Goal: Information Seeking & Learning: Learn about a topic

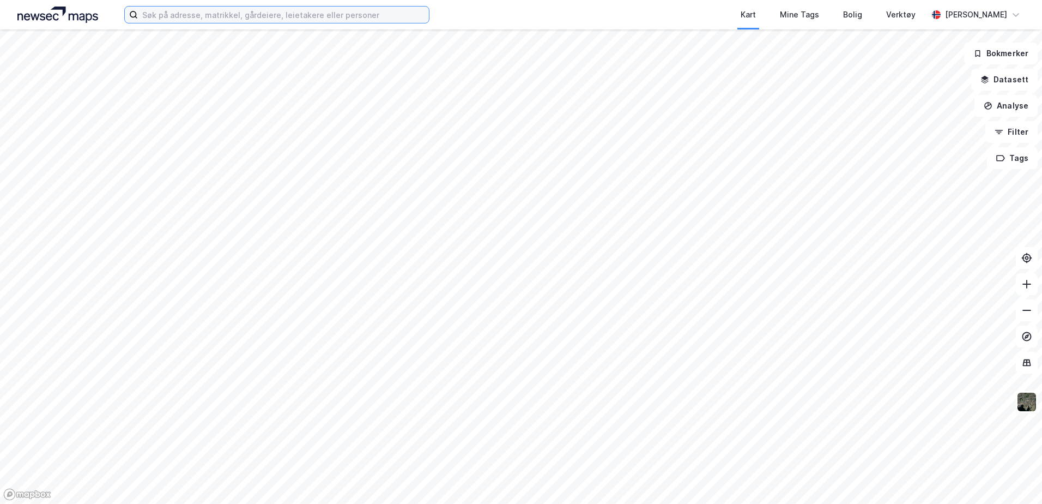
click at [195, 14] on input at bounding box center [283, 15] width 291 height 16
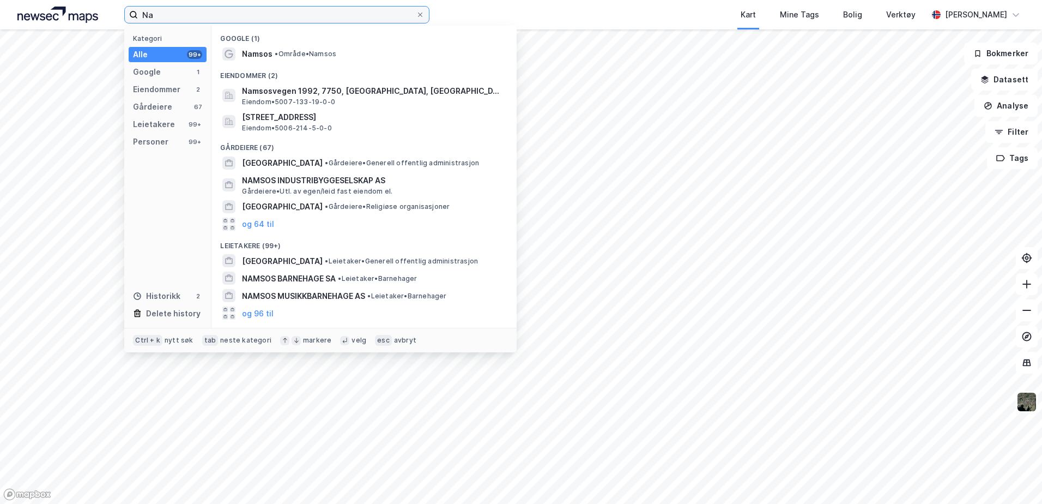
type input "N"
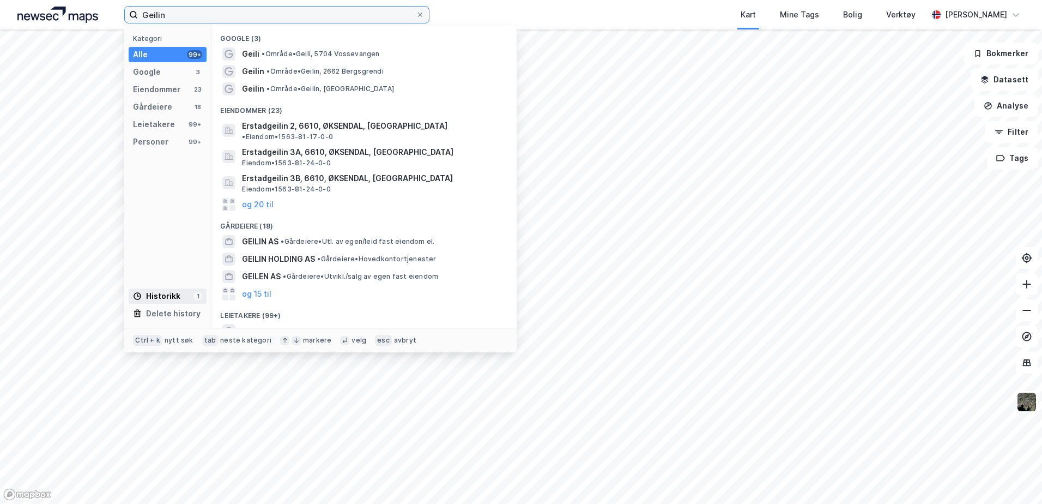
type input "Geilin"
click at [172, 300] on div "Historikk" at bounding box center [156, 295] width 47 height 13
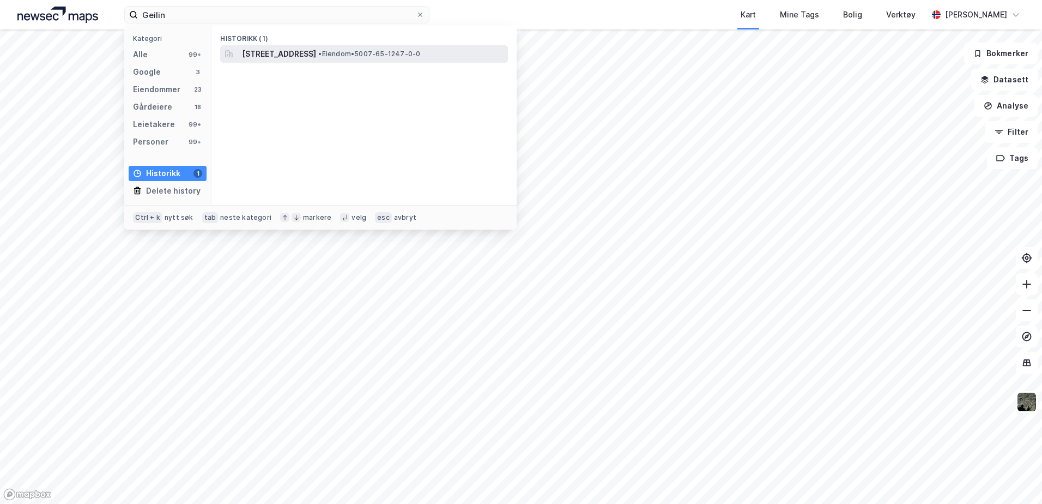
click at [289, 48] on span "[STREET_ADDRESS]" at bounding box center [279, 53] width 74 height 13
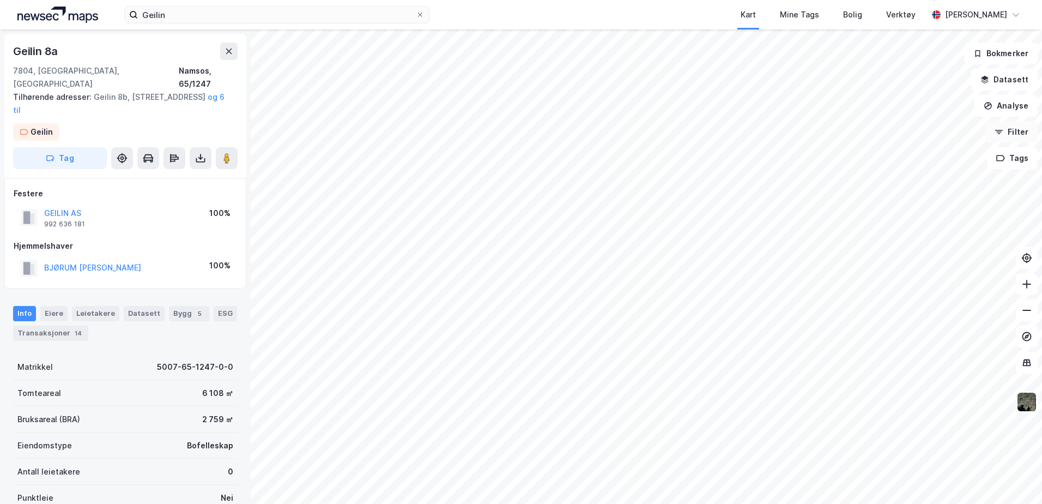
click at [1019, 134] on button "Filter" at bounding box center [1011, 132] width 52 height 22
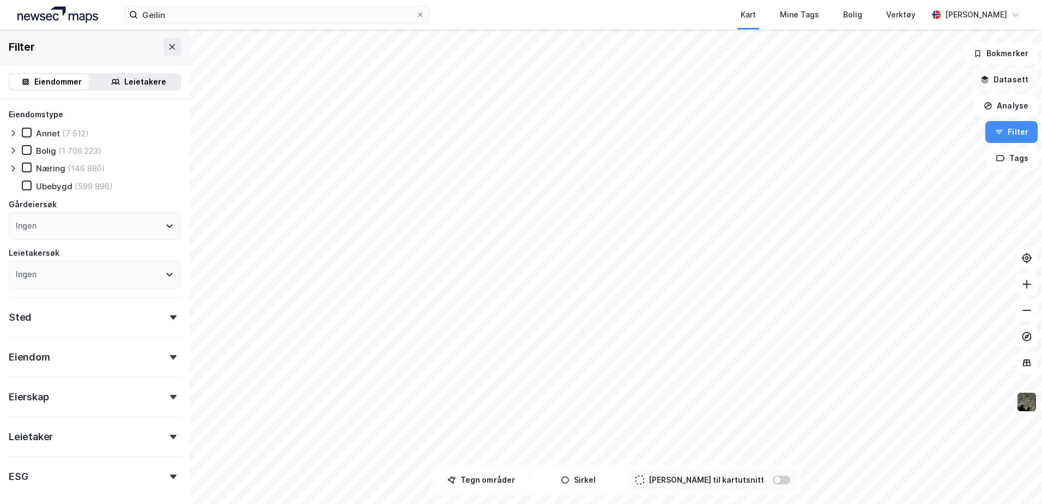
click at [1016, 76] on button "Datasett" at bounding box center [1004, 80] width 66 height 22
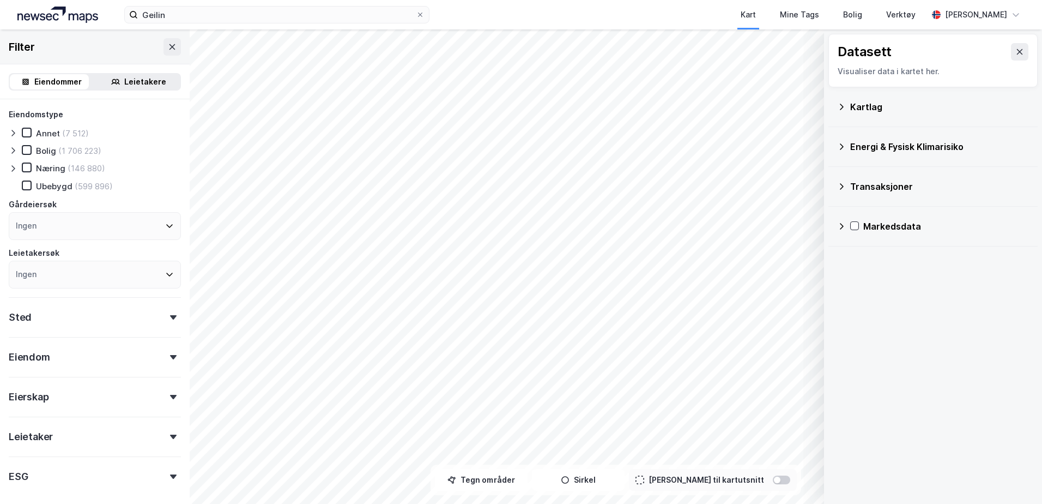
click at [841, 108] on icon at bounding box center [841, 106] width 9 height 9
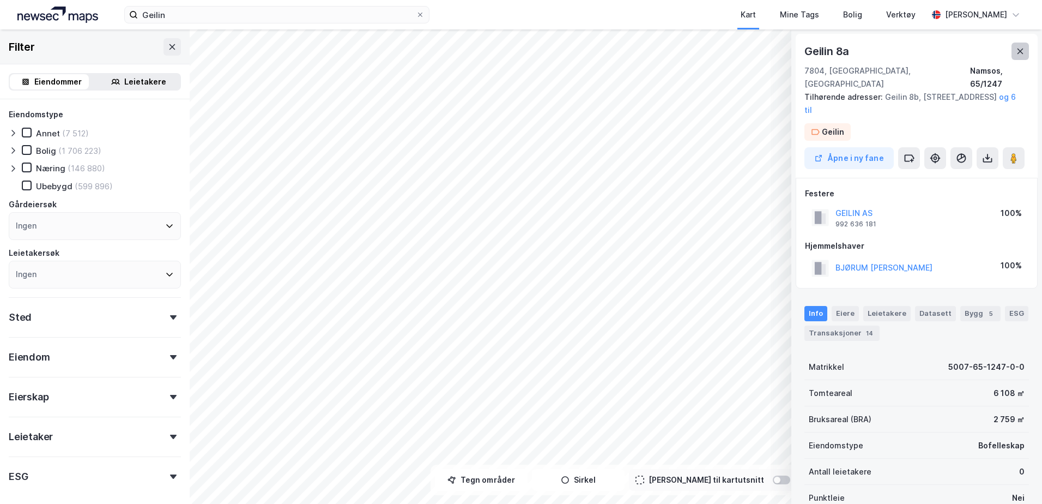
click at [1026, 46] on button at bounding box center [1019, 51] width 17 height 17
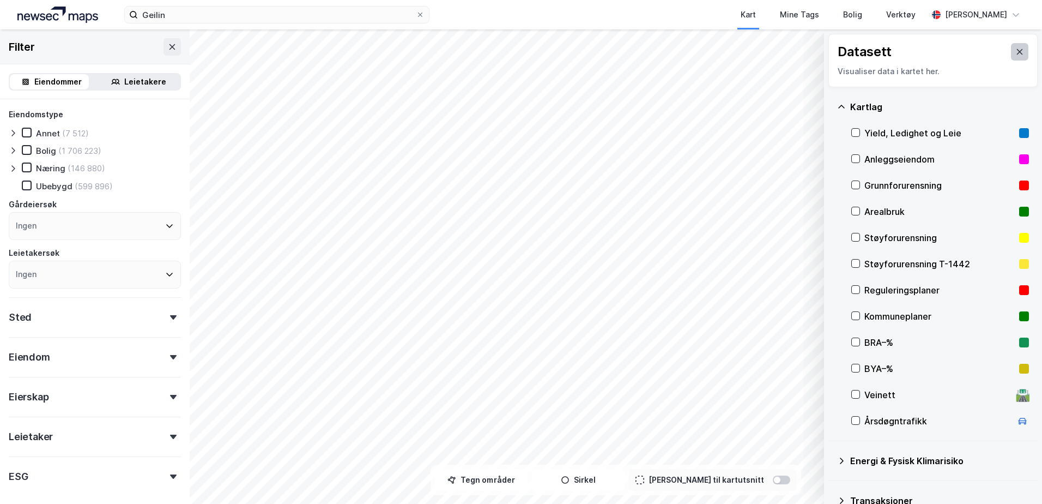
click at [1017, 46] on button at bounding box center [1019, 51] width 17 height 17
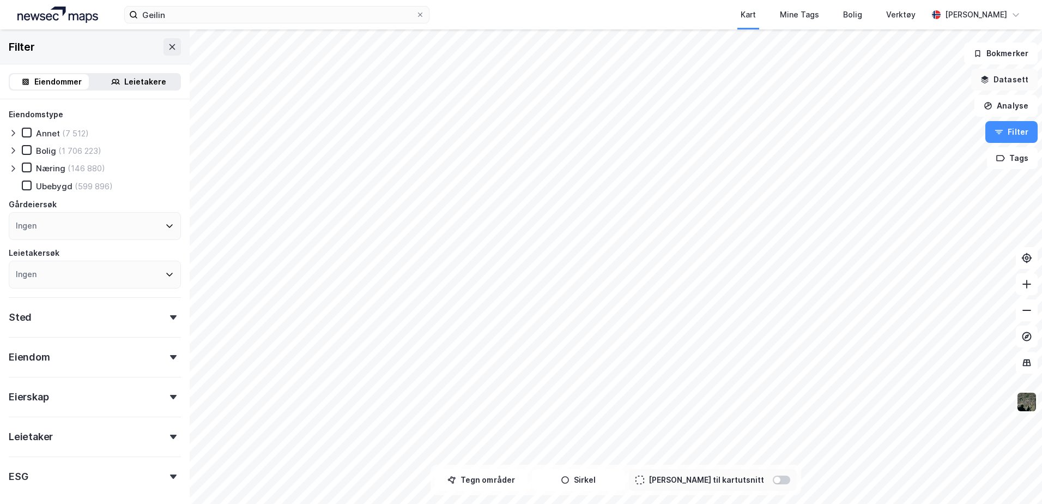
click at [1010, 79] on button "Datasett" at bounding box center [1004, 80] width 66 height 22
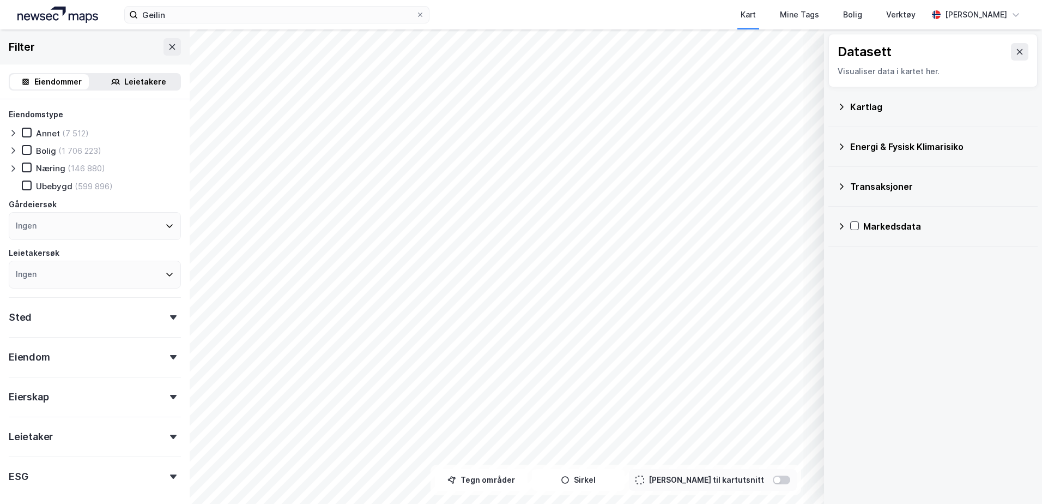
click at [838, 99] on div "Kartlag" at bounding box center [933, 107] width 192 height 26
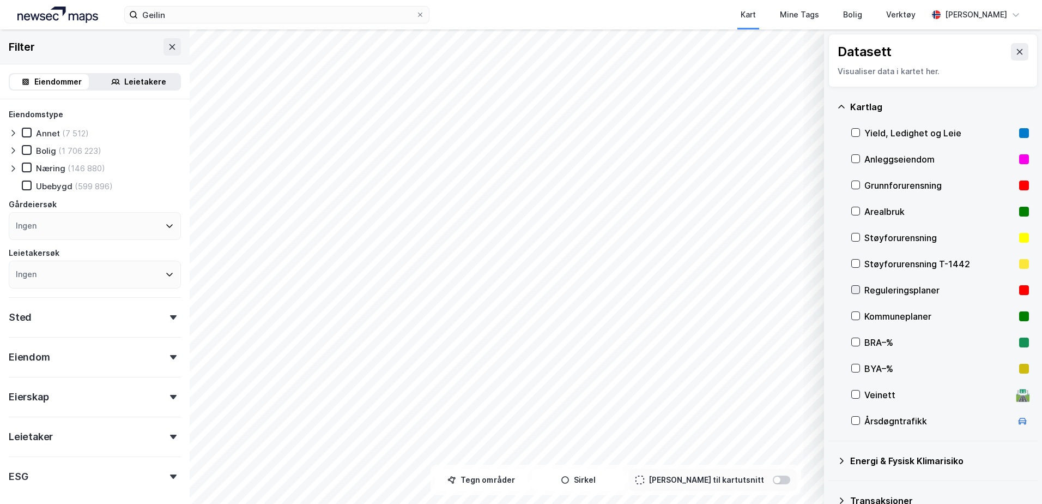
click at [856, 287] on icon at bounding box center [856, 290] width 8 height 8
